Goal: Task Accomplishment & Management: Use online tool/utility

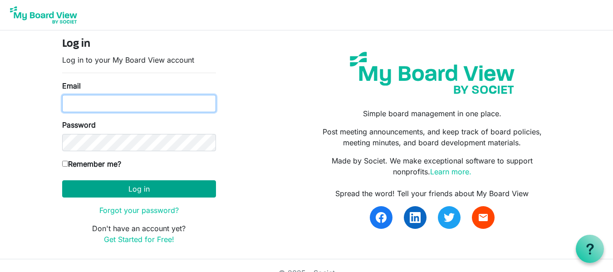
type input "[EMAIL_ADDRESS][DOMAIN_NAME]"
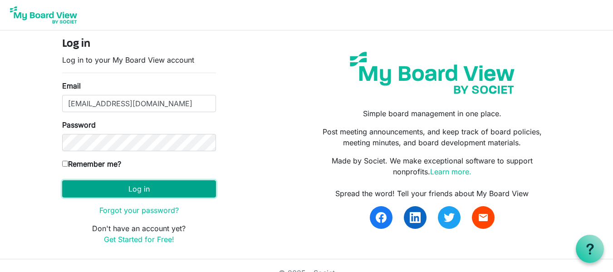
click at [149, 194] on button "Log in" at bounding box center [139, 188] width 154 height 17
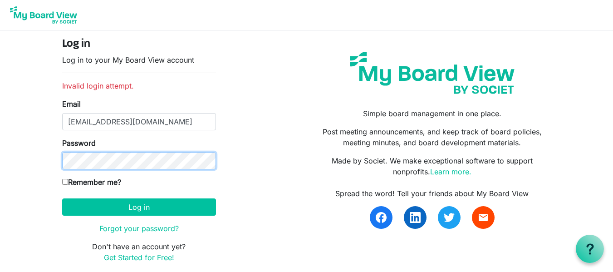
click at [0, 120] on body "Log in Log in to your My Board View account Invalid login attempt. Email [EMAIL…" at bounding box center [306, 138] width 613 height 277
click at [62, 198] on button "Log in" at bounding box center [139, 206] width 154 height 17
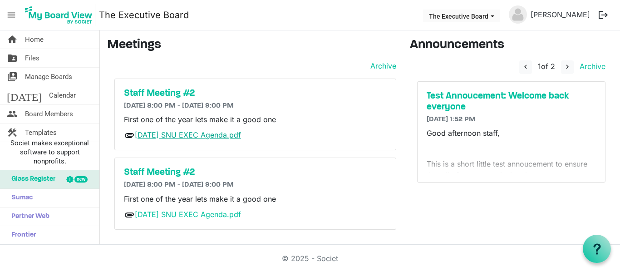
click at [185, 134] on link "August 27th SNU EXEC Agenda.pdf" at bounding box center [188, 134] width 106 height 9
